Goal: Task Accomplishment & Management: Manage account settings

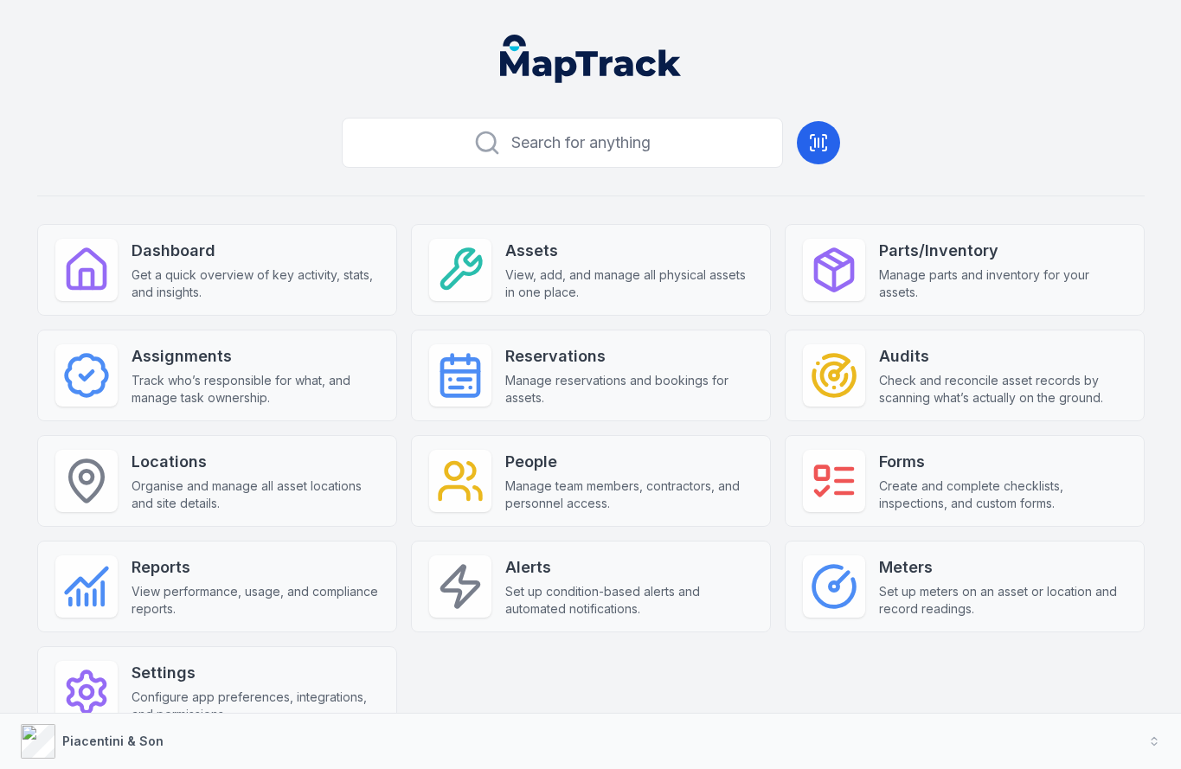
click at [584, 533] on div "Dashboard Get a quick overview of key activity, stats, and insights. Assets Vie…" at bounding box center [591, 481] width 1108 height 514
click at [894, 672] on div "Dashboard Get a quick overview of key activity, stats, and insights. Assets Vie…" at bounding box center [591, 481] width 1108 height 514
click at [832, 663] on div "Dashboard Get a quick overview of key activity, stats, and insights. Assets Vie…" at bounding box center [591, 481] width 1108 height 514
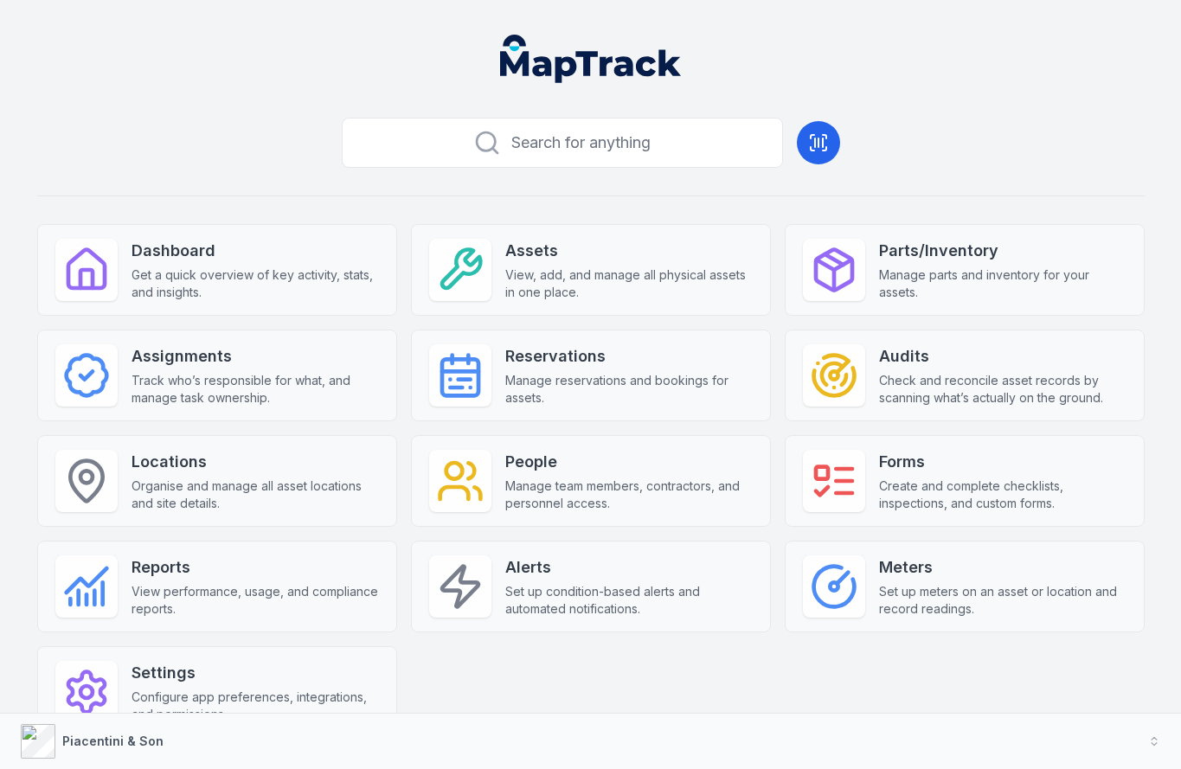
click at [830, 666] on div "Dashboard Get a quick overview of key activity, stats, and insights. Assets Vie…" at bounding box center [591, 481] width 1108 height 514
click at [830, 670] on div "Dashboard Get a quick overview of key activity, stats, and insights. Assets Vie…" at bounding box center [591, 481] width 1108 height 514
click at [776, 204] on div "Search for anything Dashboard Get a quick overview of key activity, stats, and …" at bounding box center [591, 452] width 1108 height 683
click at [819, 175] on div "Search for anything Dashboard Get a quick overview of key activity, stats, and …" at bounding box center [591, 452] width 1108 height 683
click at [864, 141] on div "Search for anything Dashboard Get a quick overview of key activity, stats, and …" at bounding box center [591, 452] width 1108 height 683
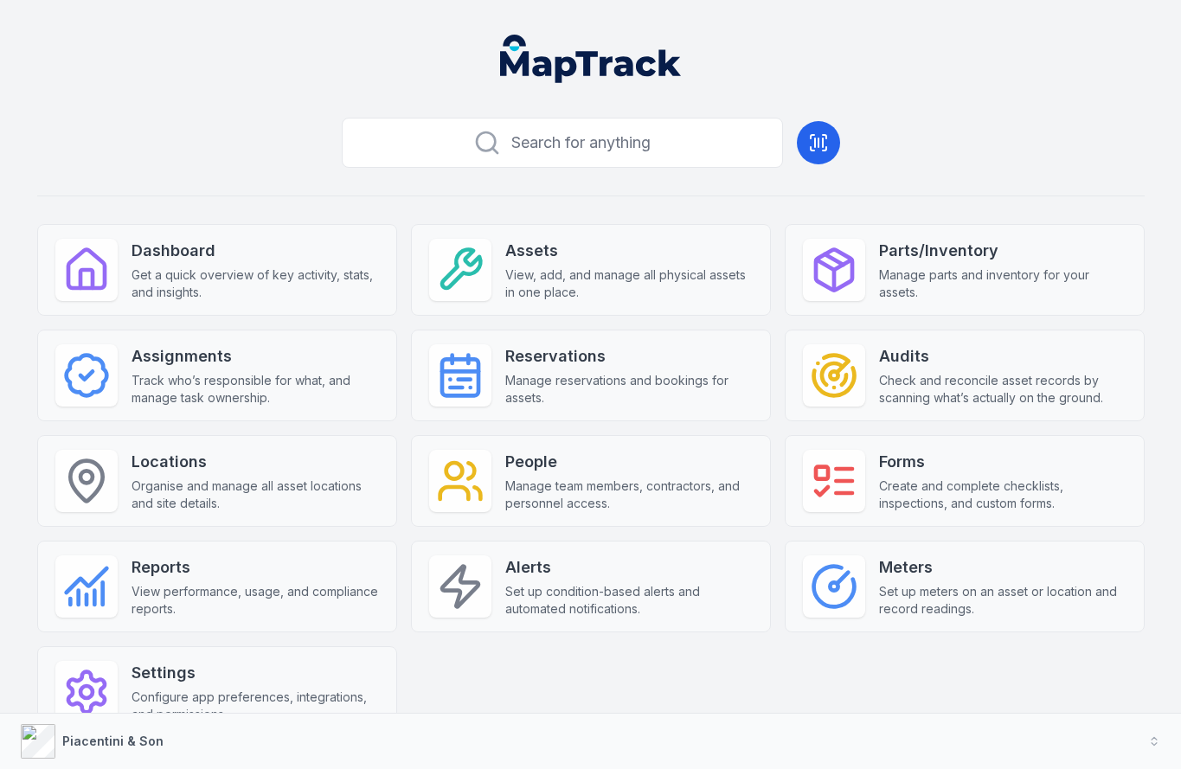
click at [819, 86] on header at bounding box center [591, 66] width 1140 height 90
click at [816, 58] on header at bounding box center [591, 66] width 1140 height 90
click at [600, 203] on div "Search for anything Dashboard Get a quick overview of key activity, stats, and …" at bounding box center [591, 452] width 1108 height 683
click at [591, 669] on div "Dashboard Get a quick overview of key activity, stats, and insights. Assets Vie…" at bounding box center [591, 481] width 1108 height 514
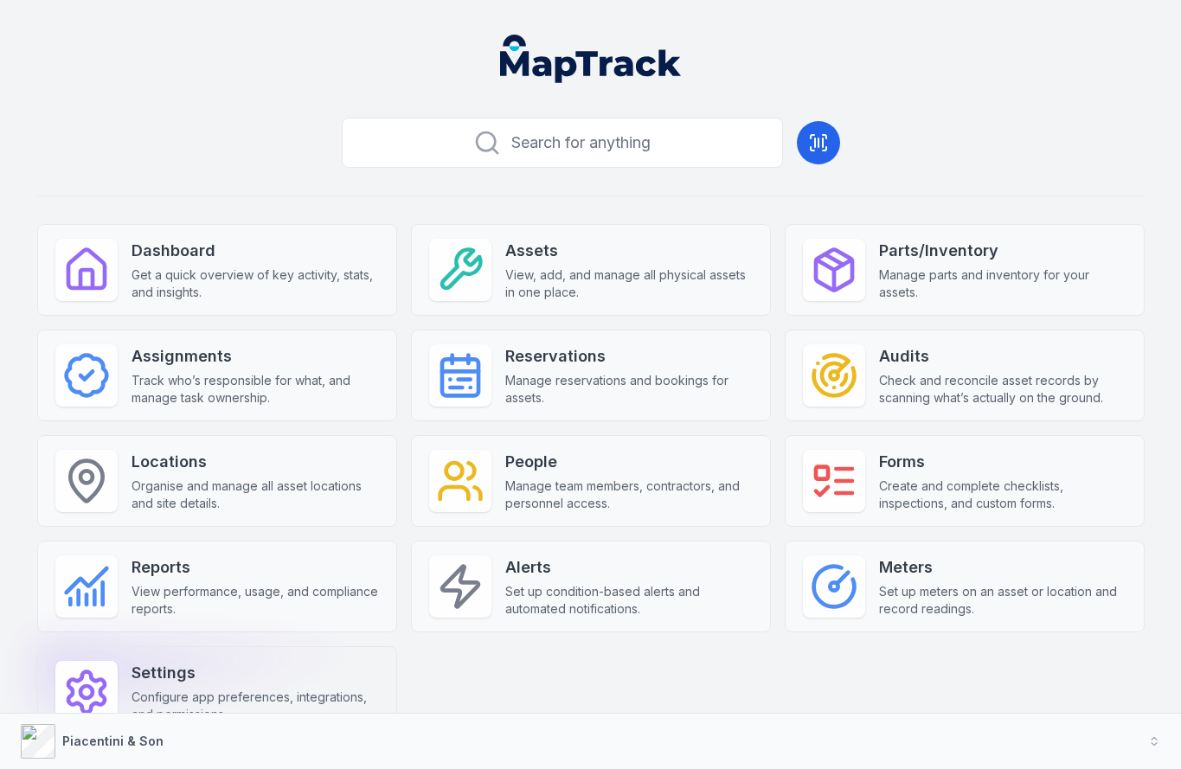
click at [299, 695] on span "Configure app preferences, integrations, and permissions." at bounding box center [255, 706] width 247 height 35
